Goal: Task Accomplishment & Management: Use online tool/utility

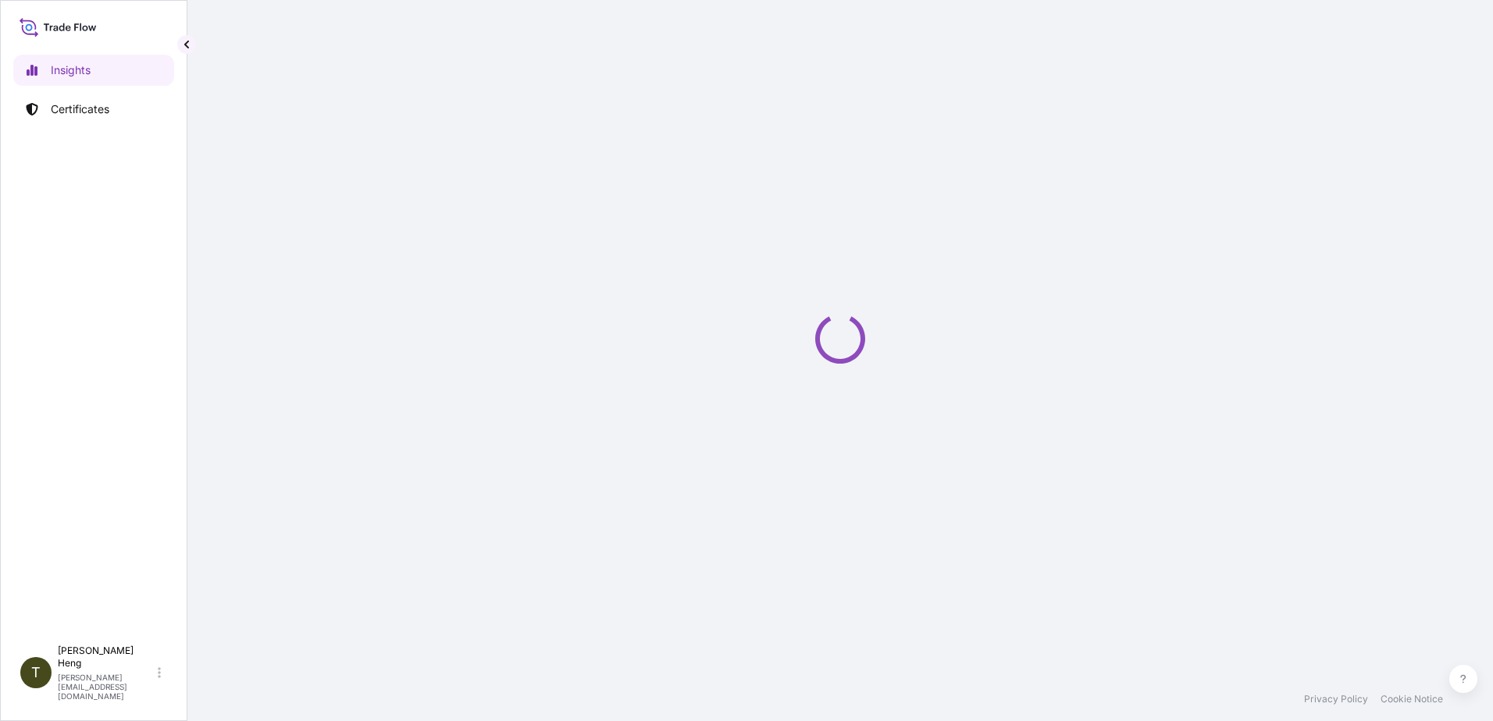
select select "2025"
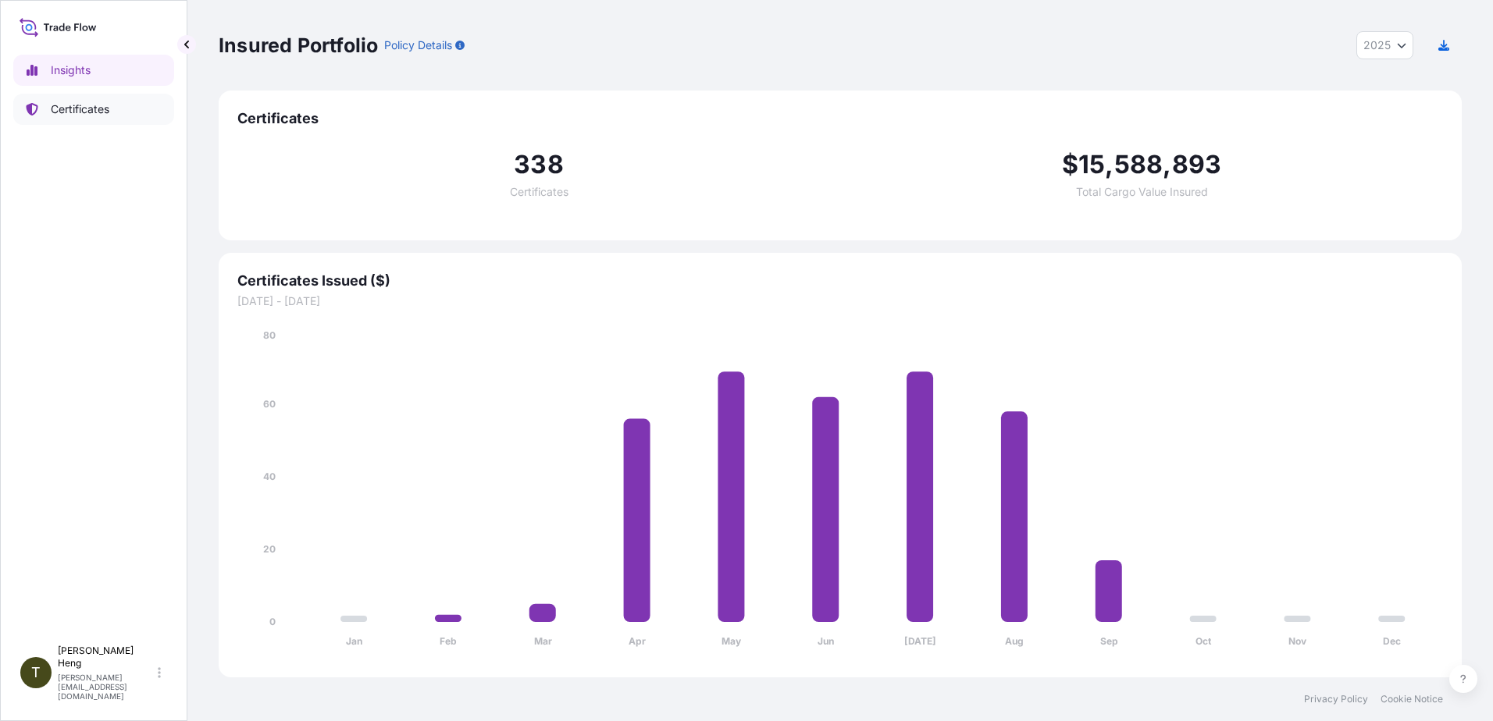
click at [82, 111] on p "Certificates" at bounding box center [80, 110] width 59 height 16
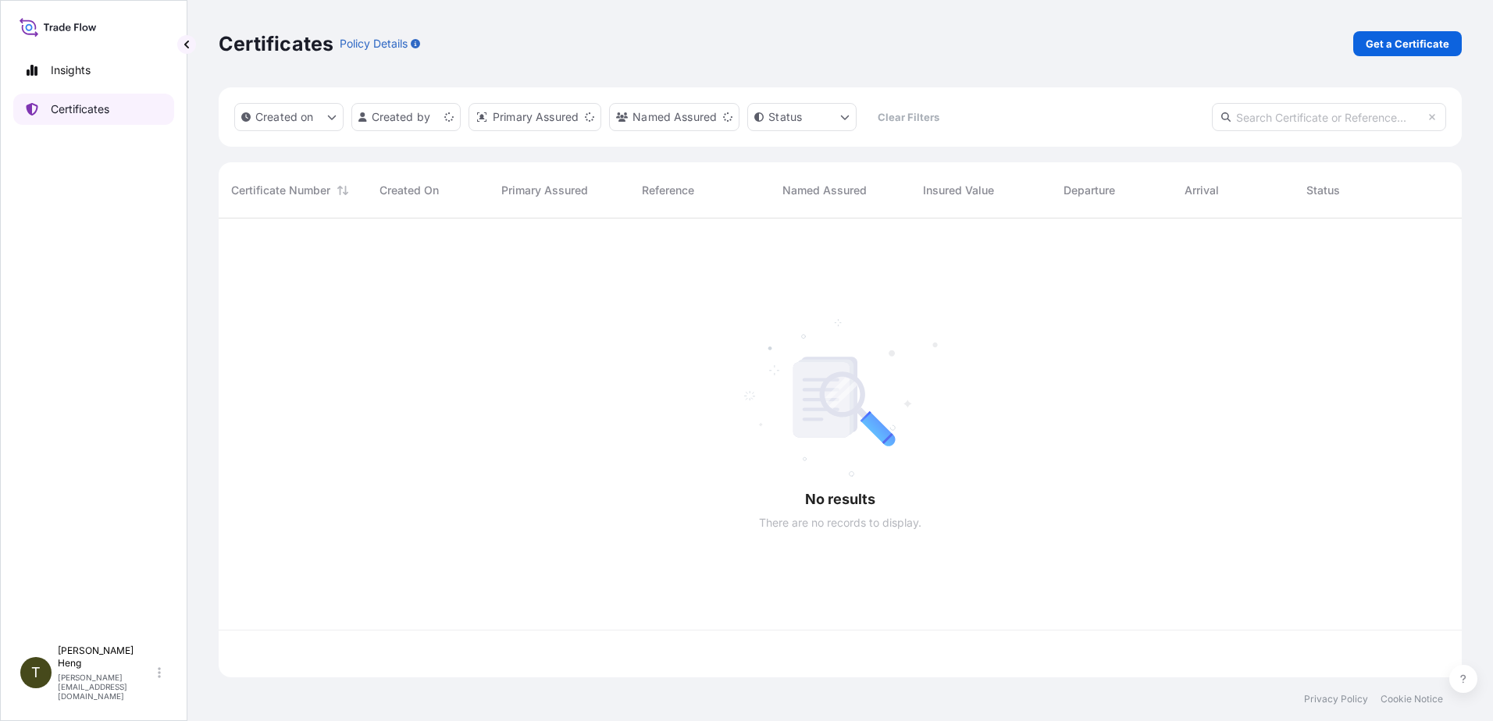
scroll to position [456, 1231]
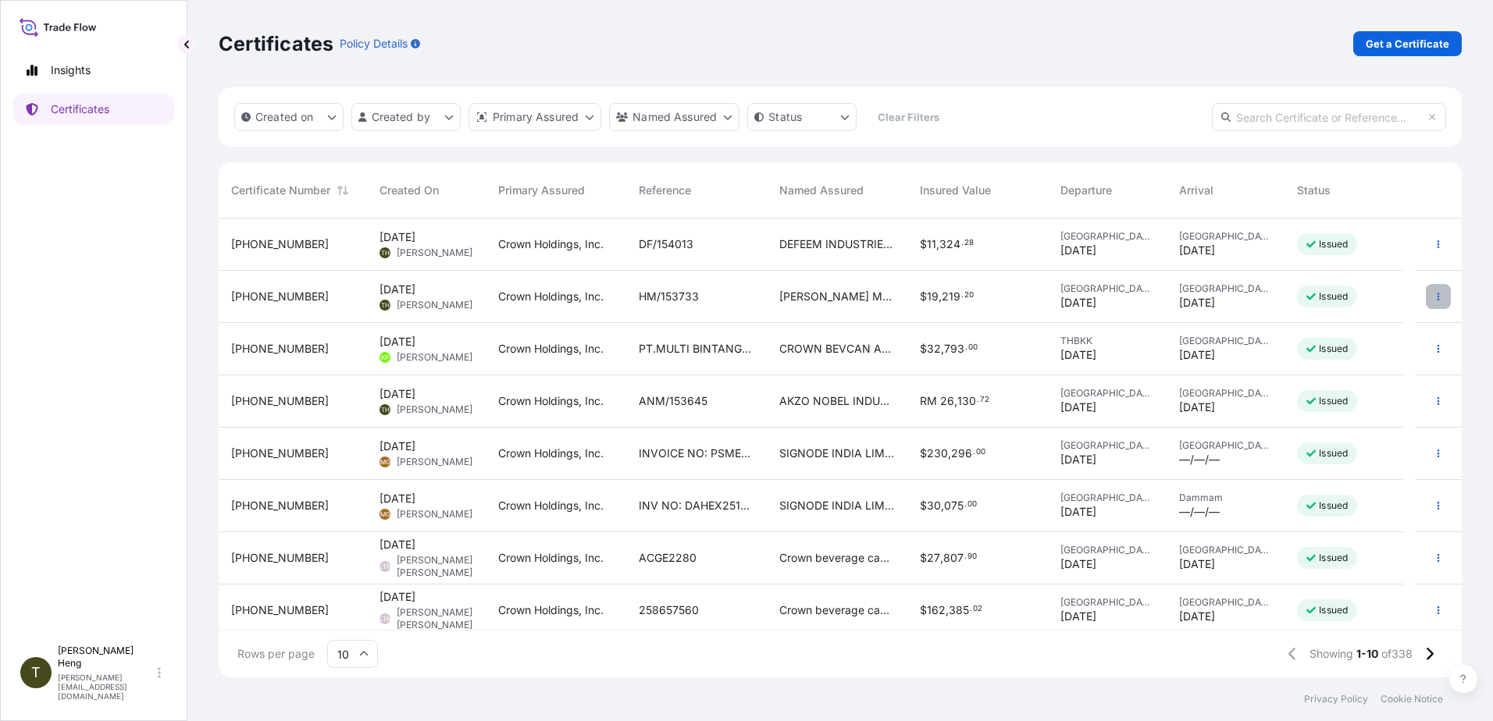
click at [1426, 290] on button "button" at bounding box center [1438, 296] width 25 height 25
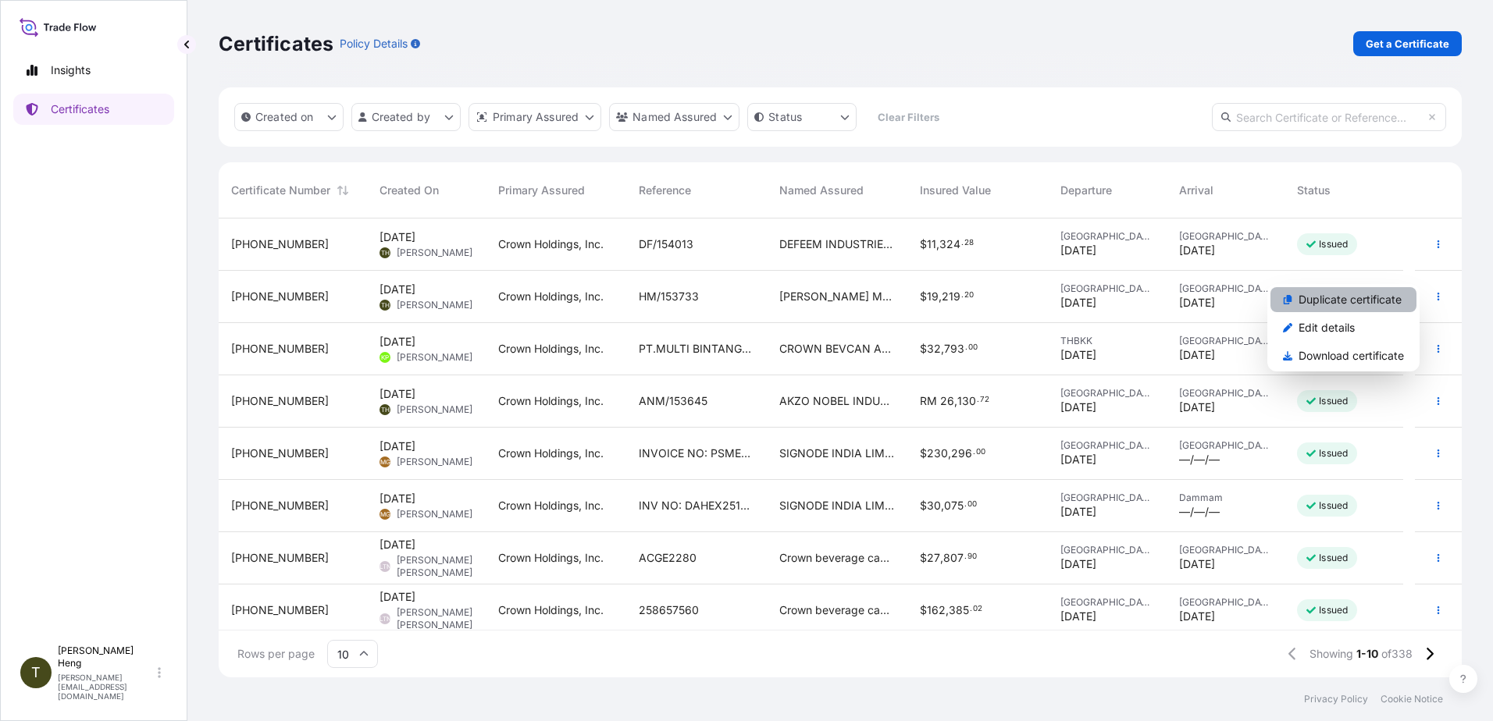
click at [1365, 297] on p "Duplicate certificate" at bounding box center [1350, 300] width 103 height 16
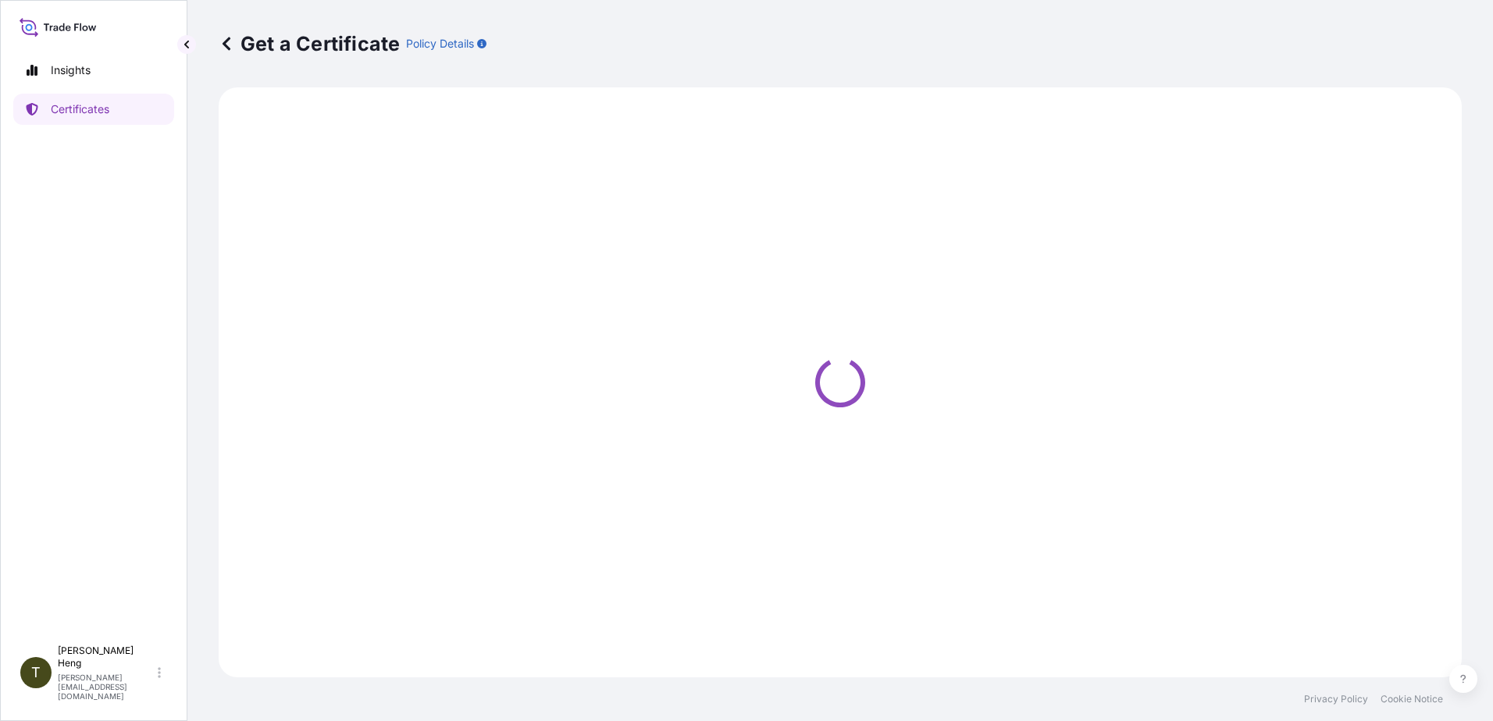
select select "Road"
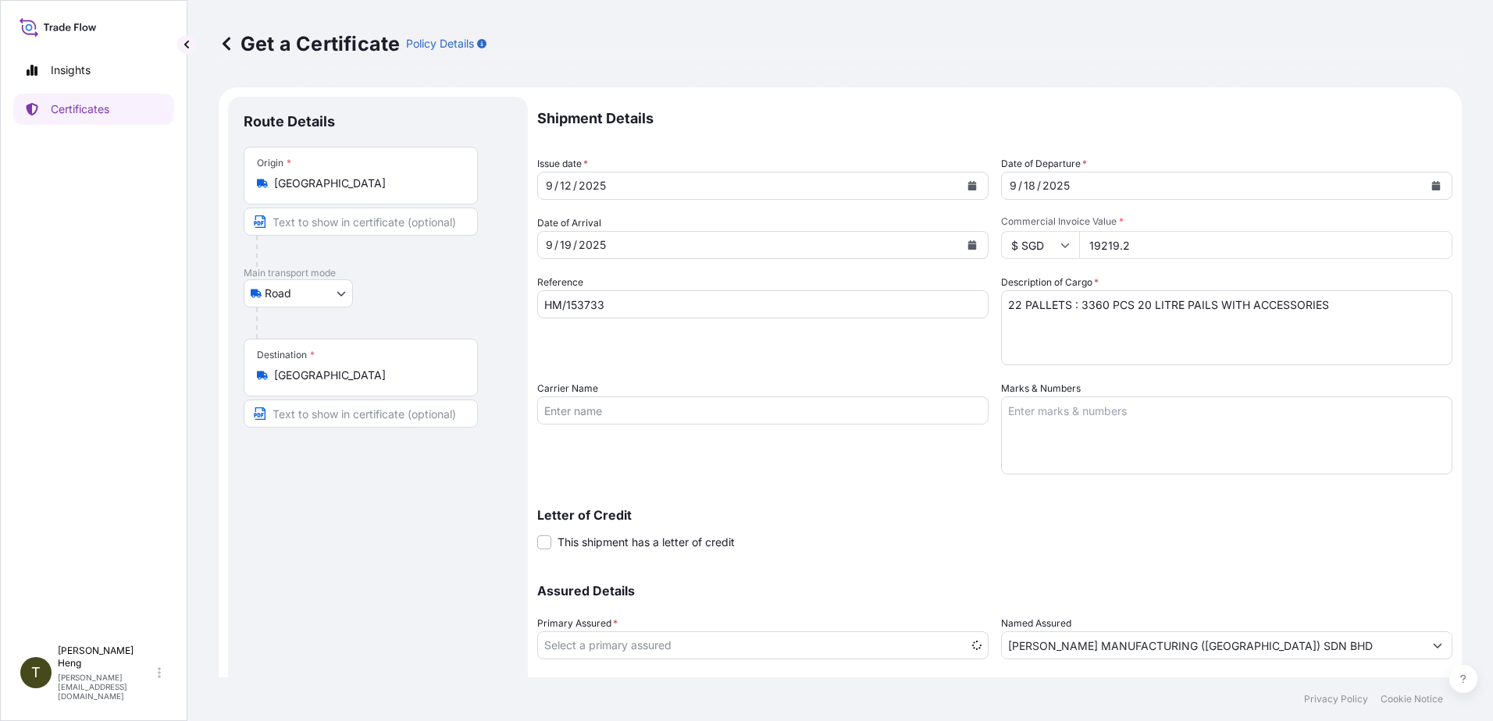
select select "31483"
click at [636, 301] on input "HM/153733" at bounding box center [762, 304] width 451 height 28
type input "HM/153735"
click at [1008, 308] on textarea "22 PALLETS : 3360 PCS 20 LITRE PAILS WITH ACCESSORIES" at bounding box center [1226, 327] width 451 height 75
type textarea "21 PALLETS : 3360 PCS 20 LITRE PAILS WITH ACCESSORIES"
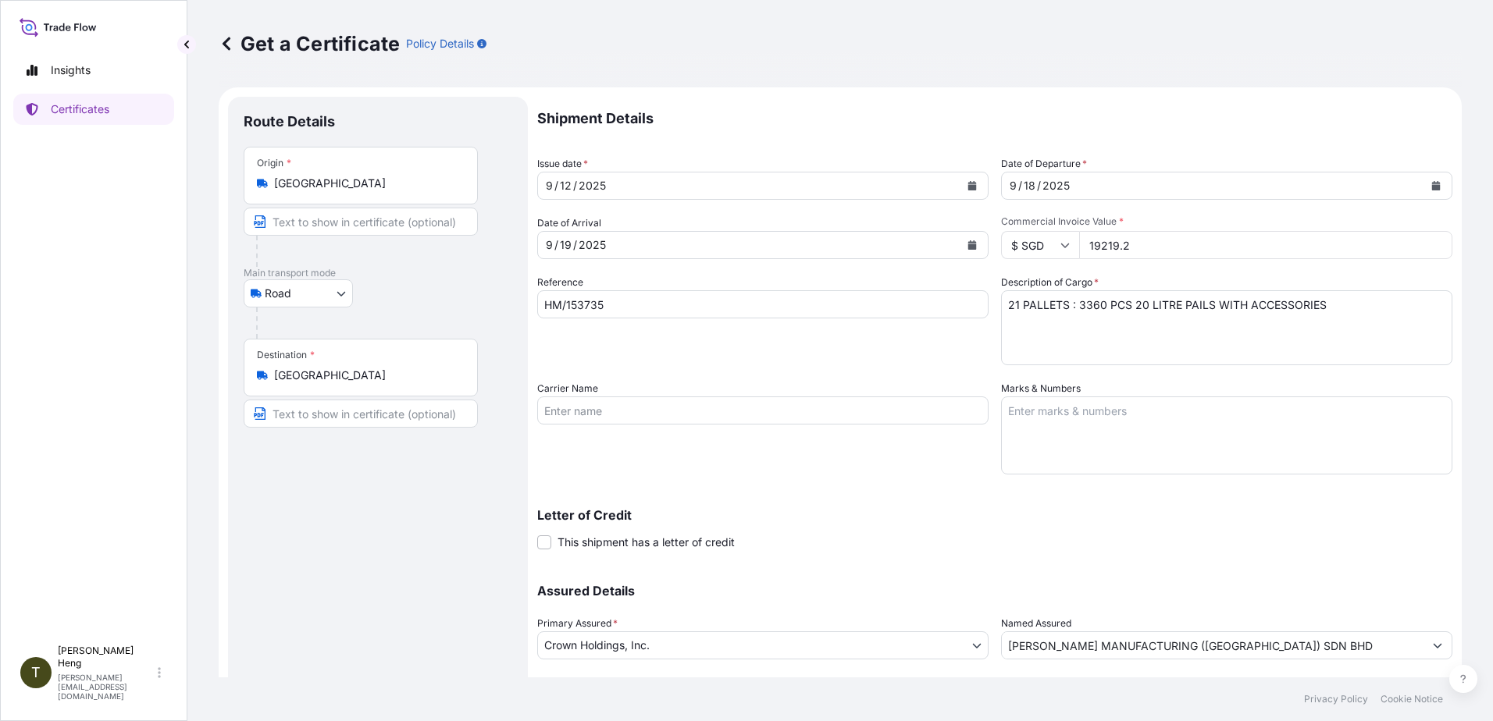
click at [1079, 248] on input "19219.2" at bounding box center [1265, 245] width 373 height 28
type input "20980.04"
click at [1073, 305] on textarea "22 PALLETS : 3360 PCS 20 LITRE PAILS WITH ACCESSORIES" at bounding box center [1226, 327] width 451 height 75
click at [1072, 309] on textarea "22 PALLETS : 3360 PCS 20 LITRE PAILS WITH ACCESSORIES" at bounding box center [1226, 327] width 451 height 75
paste textarea "2912 PCS 20 LITRE PAILS WITH ACCESSORIES"
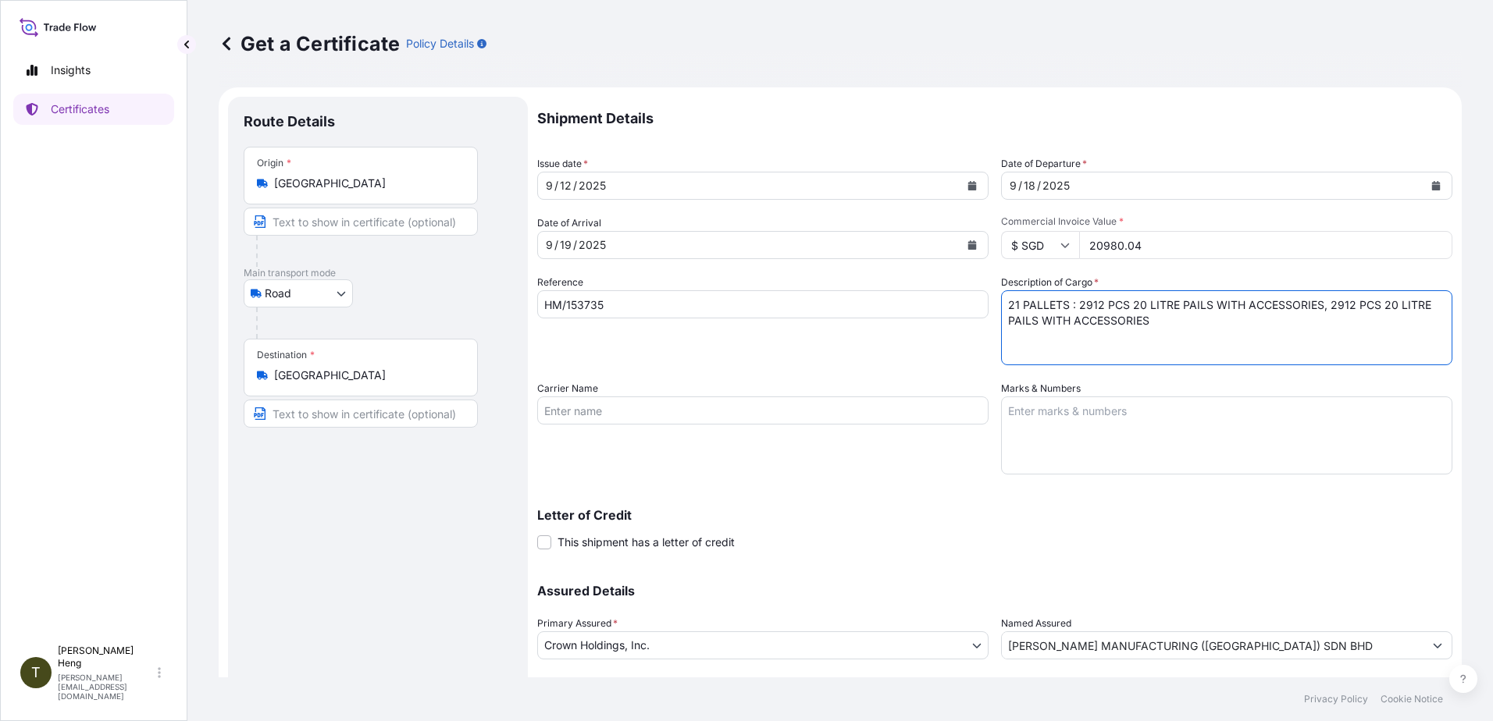
click at [1321, 302] on textarea "22 PALLETS : 3360 PCS 20 LITRE PAILS WITH ACCESSORIES" at bounding box center [1226, 327] width 451 height 75
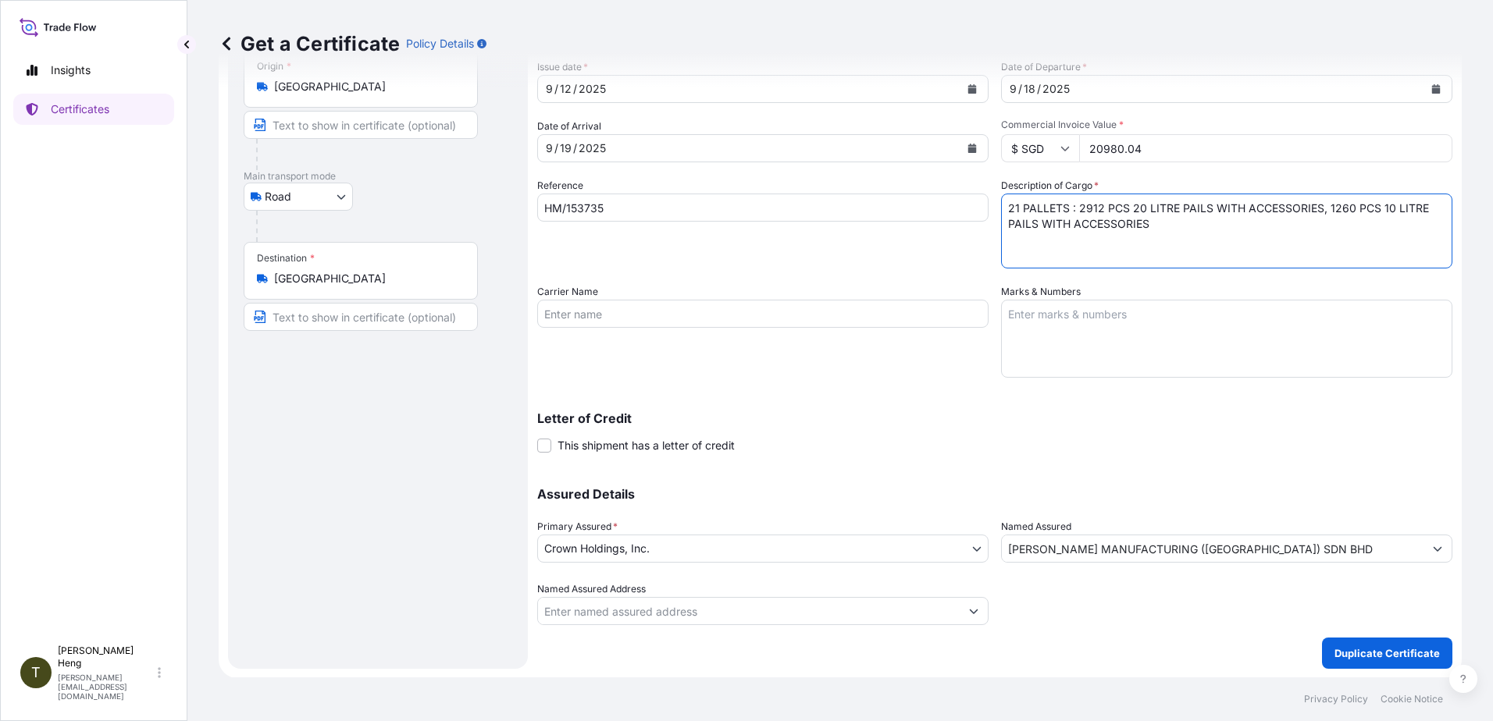
scroll to position [98, 0]
type textarea "21 PALLETS : 2912 PCS 20 LITRE PAILS WITH ACCESSORIES, 1260 PCS 10 LITRE PAILS …"
click at [1334, 648] on p "Duplicate Certificate" at bounding box center [1386, 653] width 105 height 16
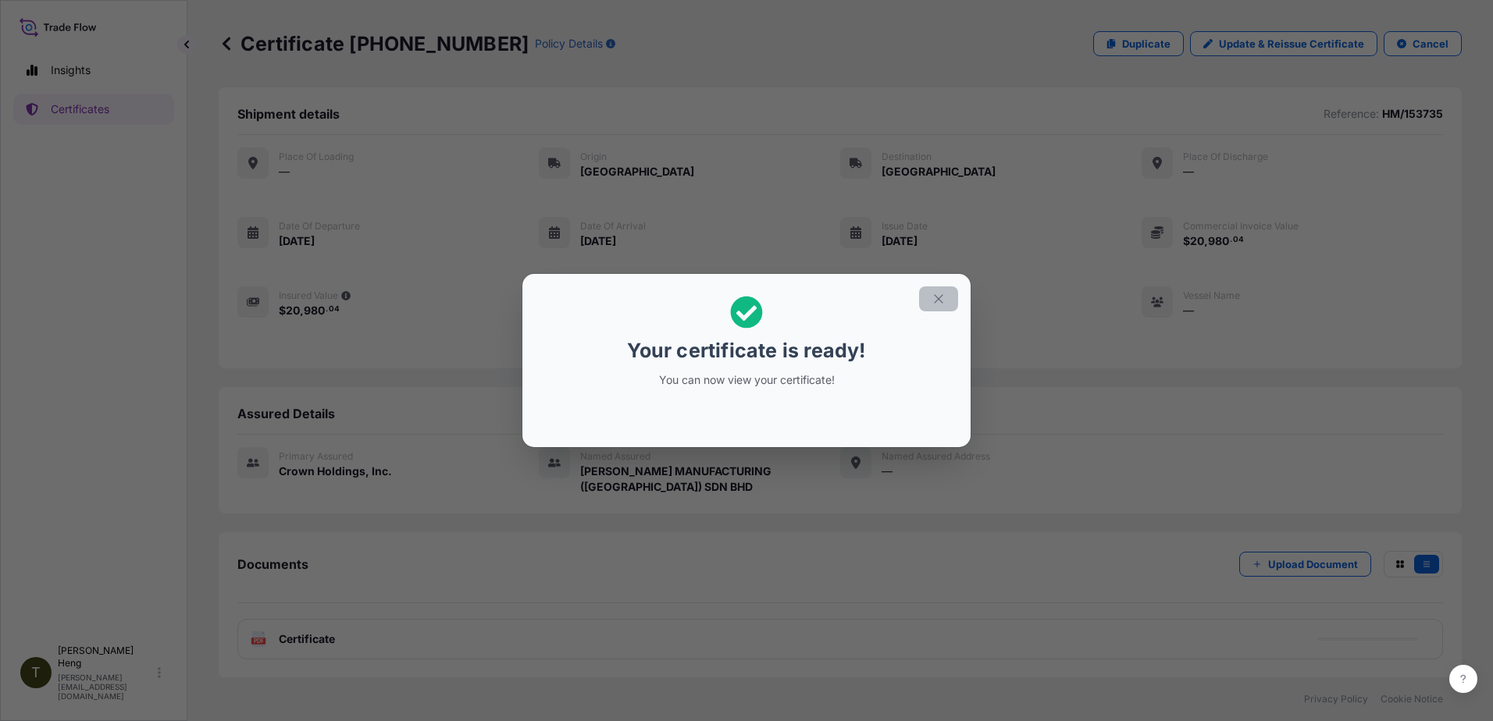
click at [939, 302] on icon "button" at bounding box center [939, 299] width 14 height 14
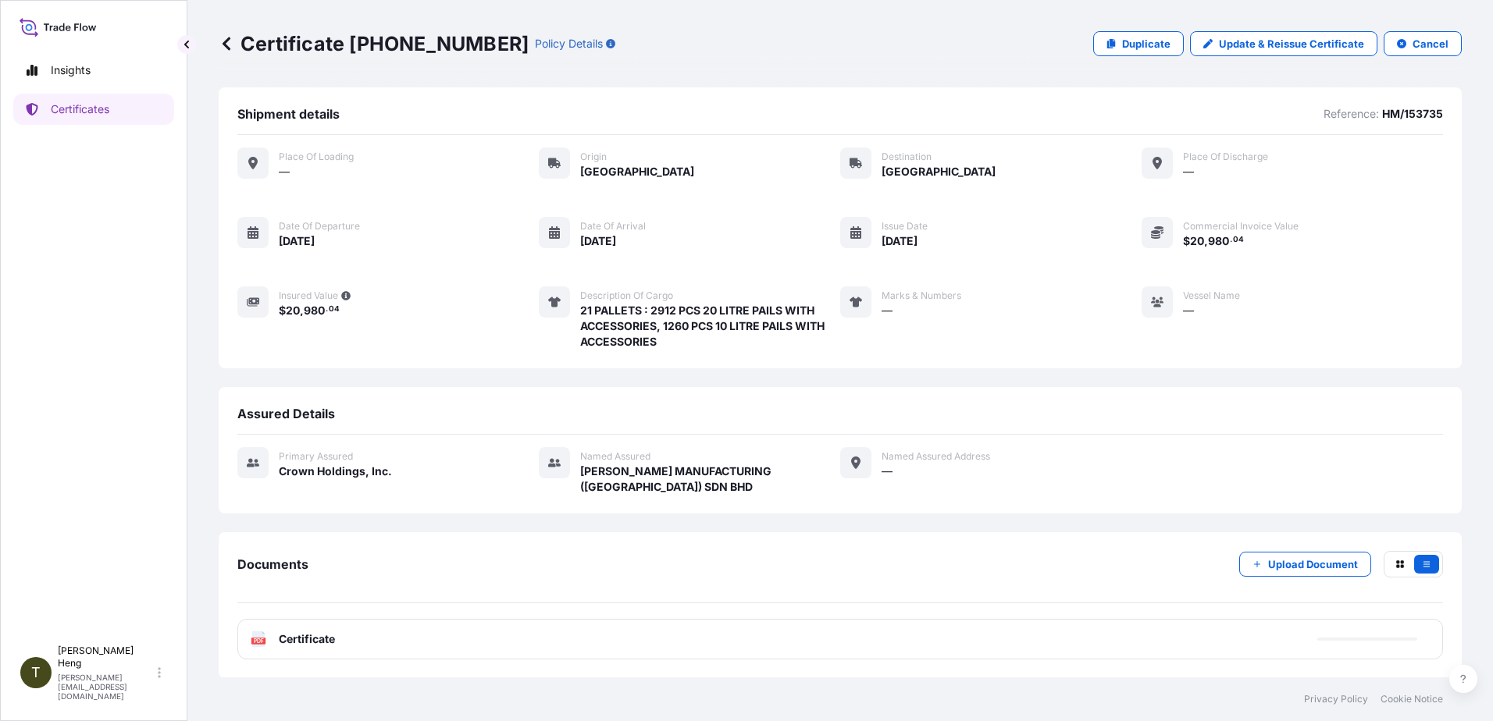
click at [256, 641] on text "PDF" at bounding box center [259, 641] width 10 height 5
click at [257, 639] on text "PDF" at bounding box center [259, 641] width 10 height 5
